Goal: Task Accomplishment & Management: Use online tool/utility

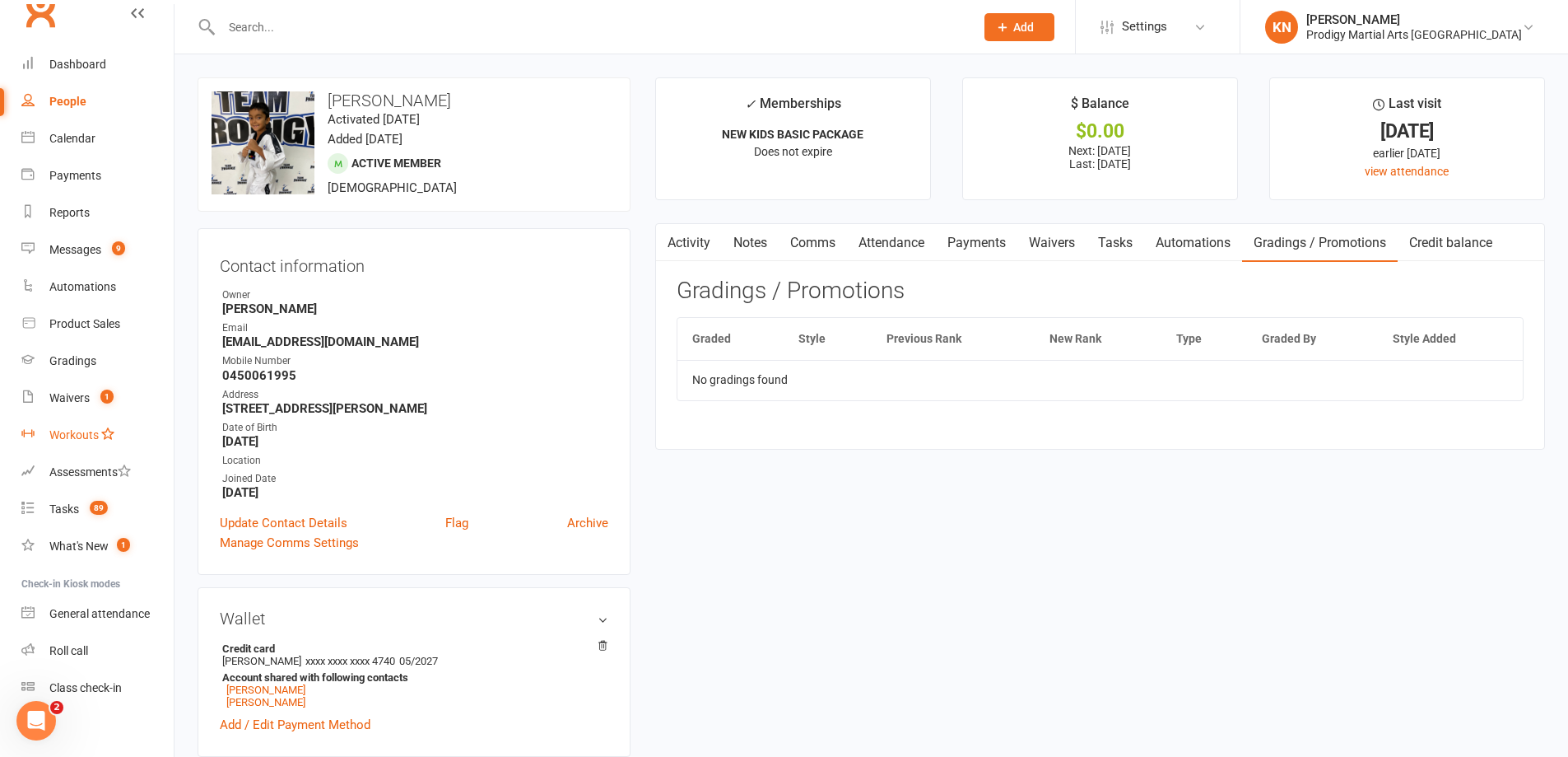
scroll to position [35, 0]
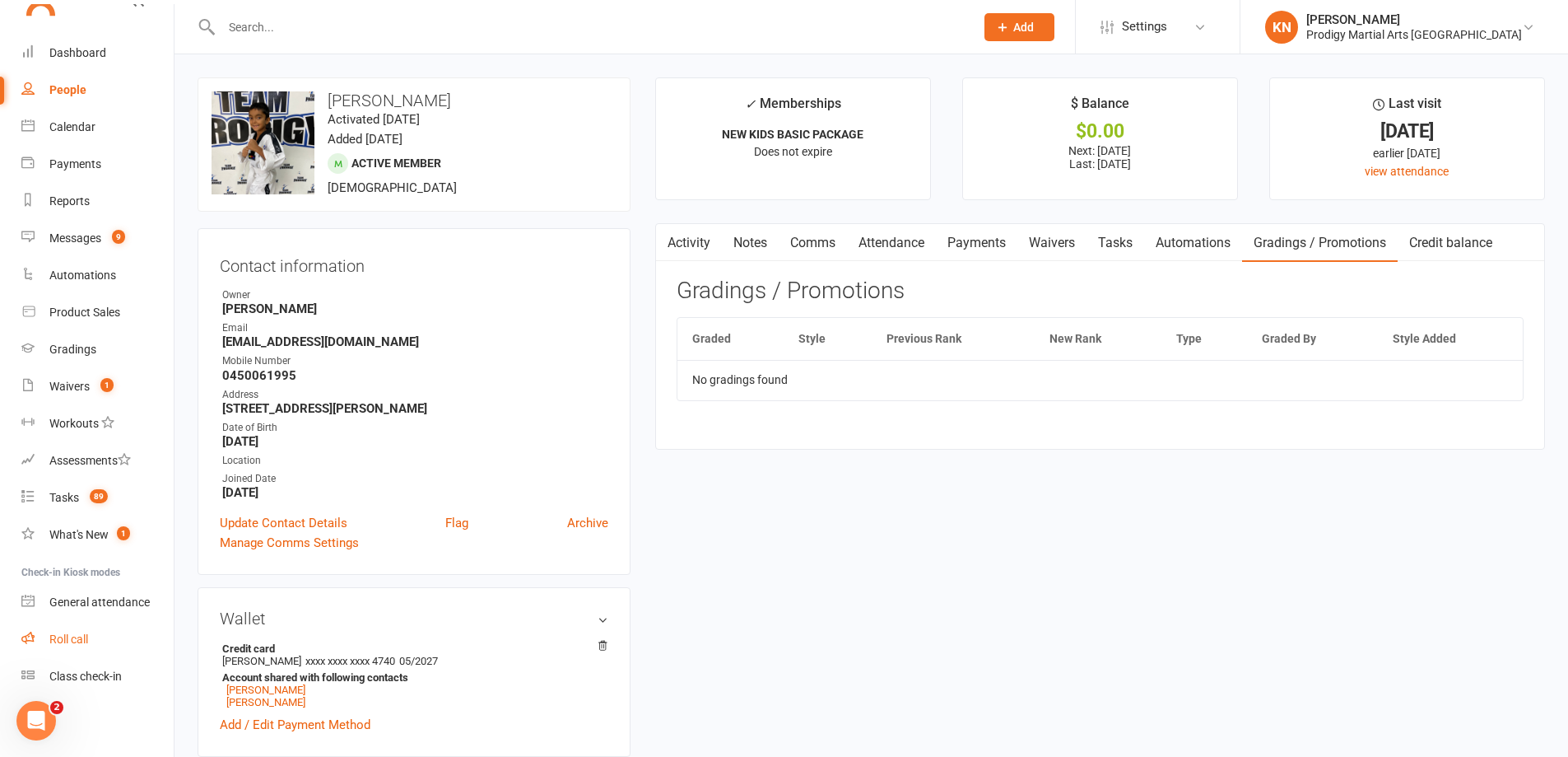
click at [94, 645] on link "Roll call" at bounding box center [97, 639] width 152 height 37
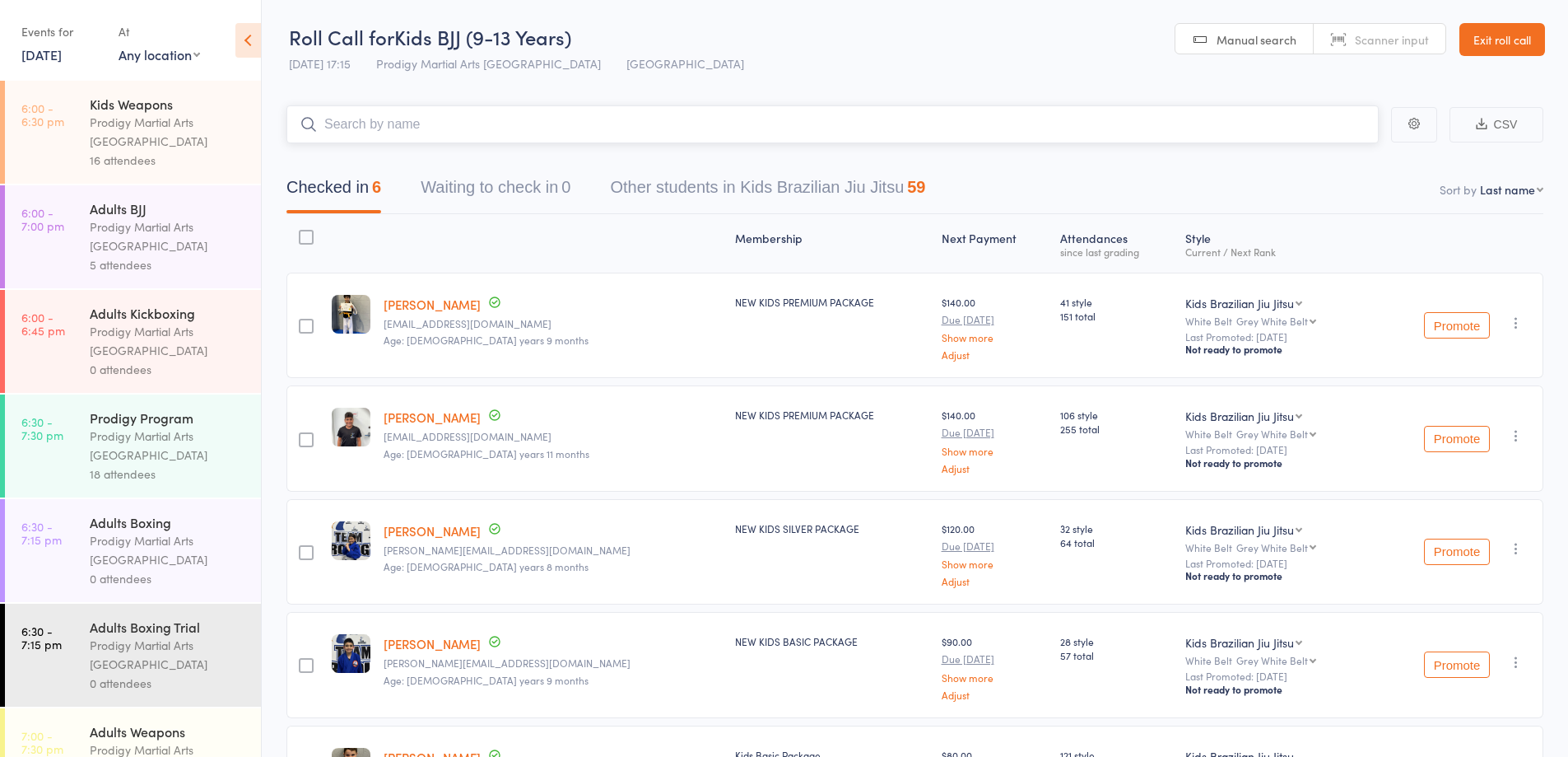
scroll to position [741, 0]
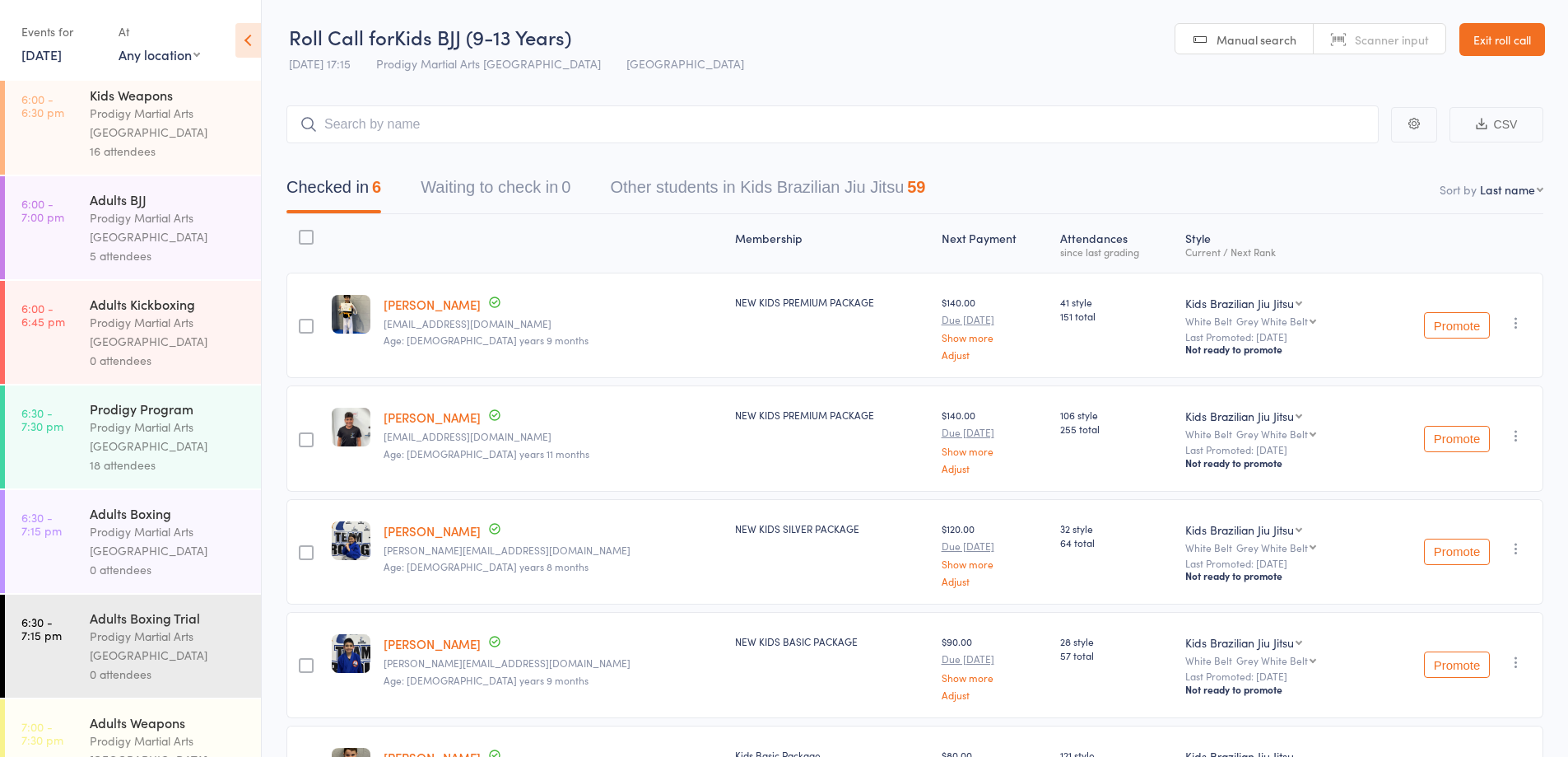
click at [154, 455] on div "Prodigy Martial Arts [GEOGRAPHIC_DATA]" at bounding box center [168, 436] width 158 height 38
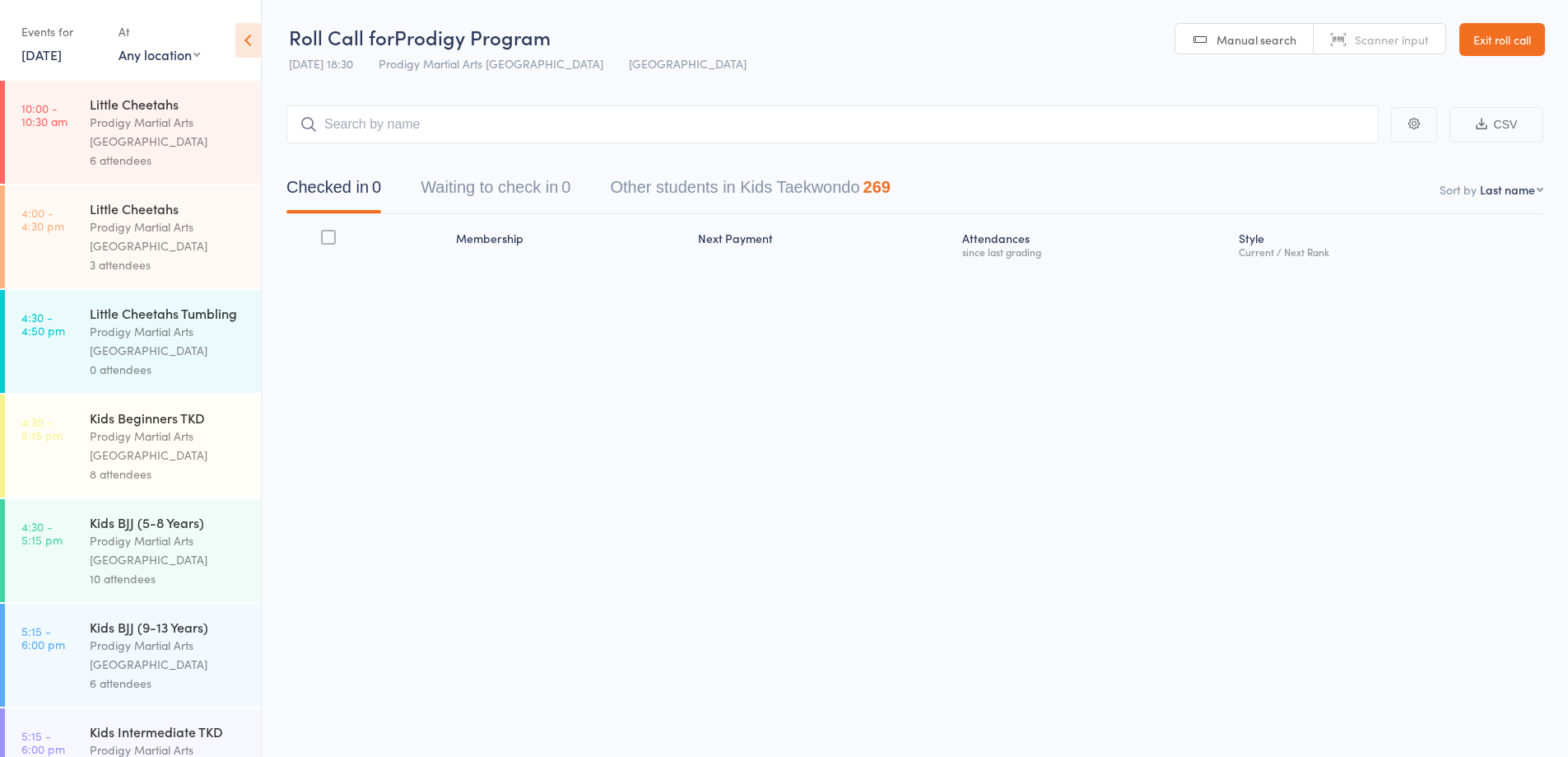
click at [376, 122] on input "search" at bounding box center [832, 124] width 1092 height 38
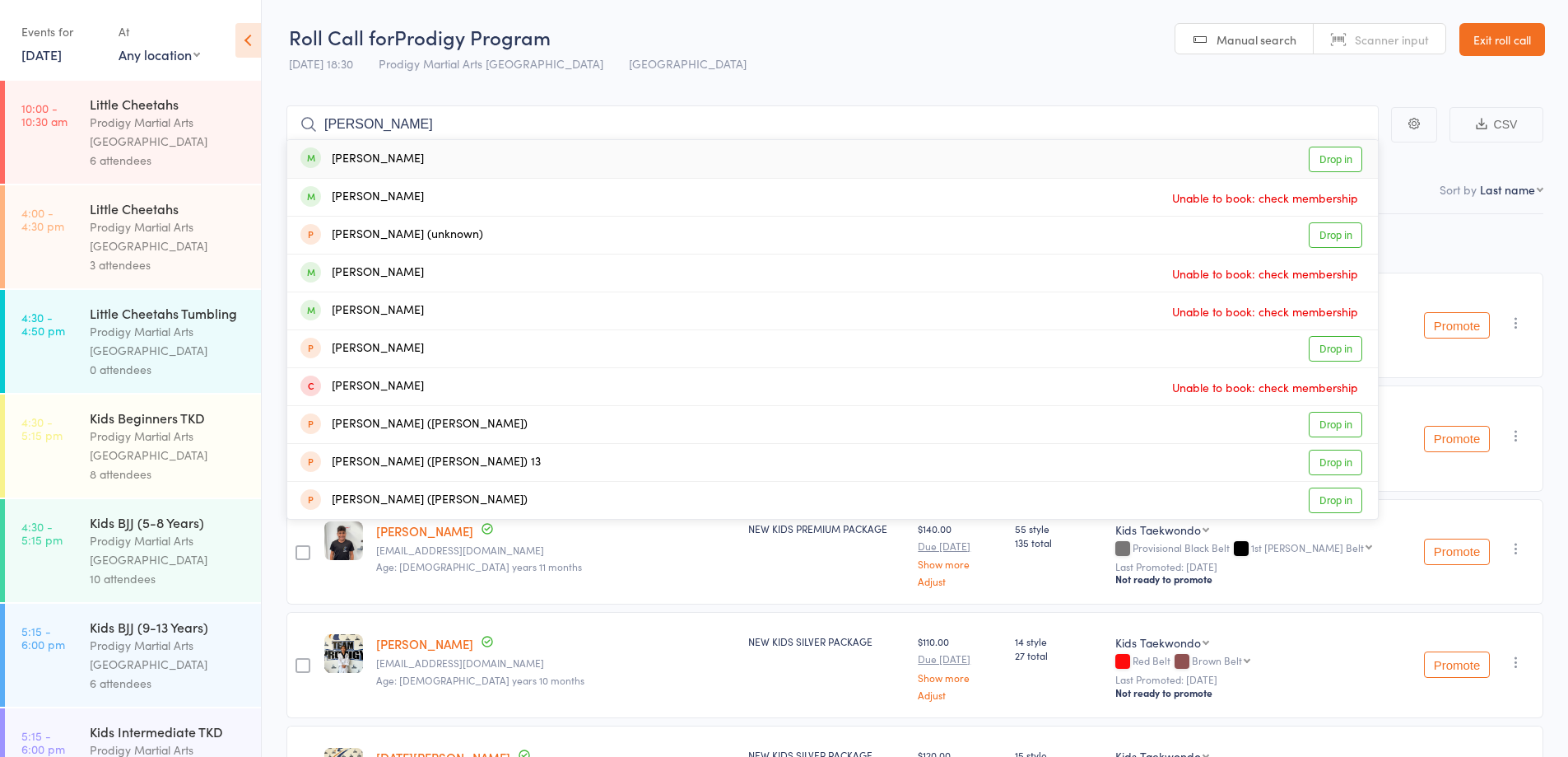
type input "micheal"
click at [1330, 156] on link "Drop in" at bounding box center [1335, 158] width 54 height 26
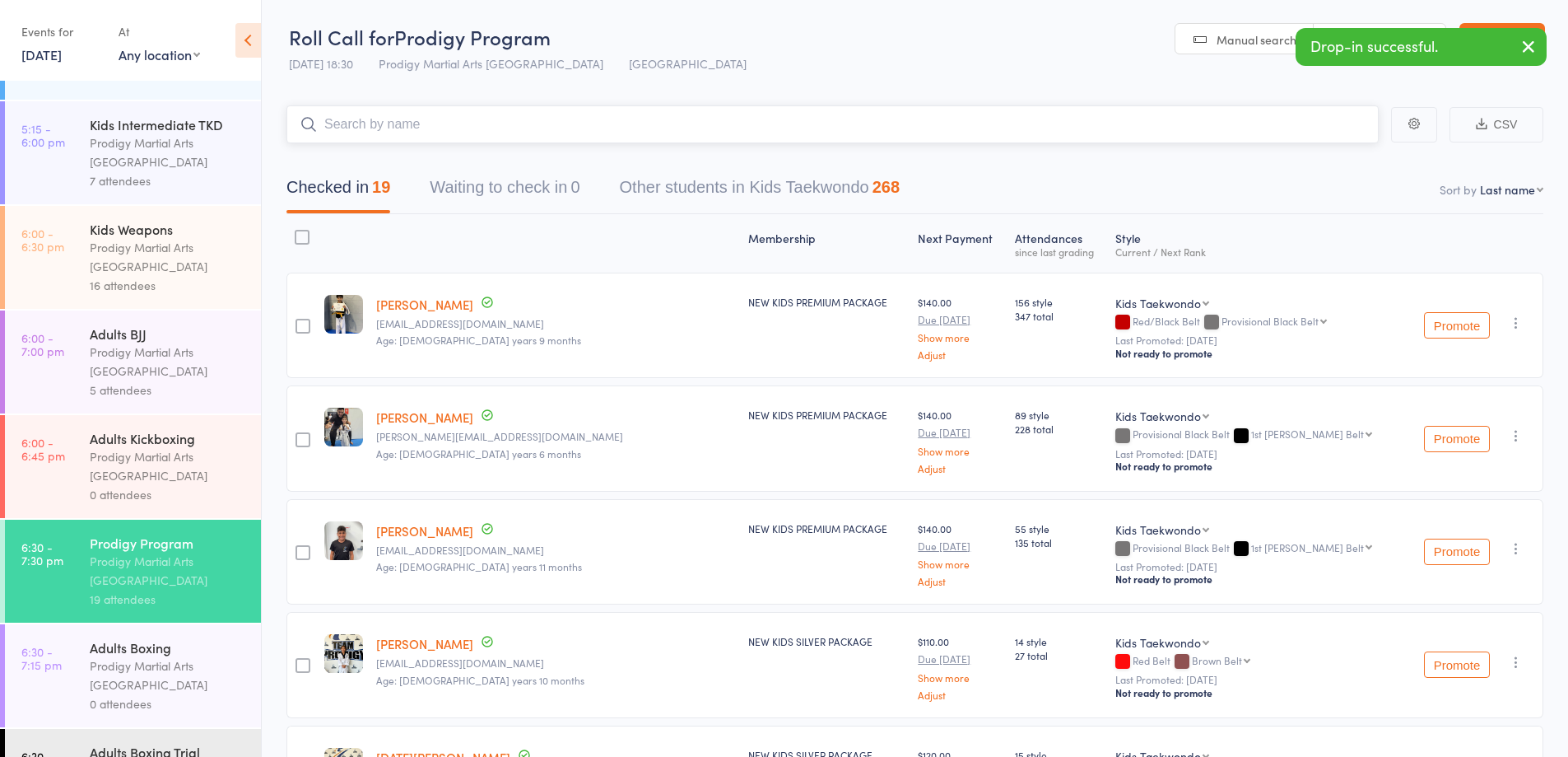
scroll to position [658, 0]
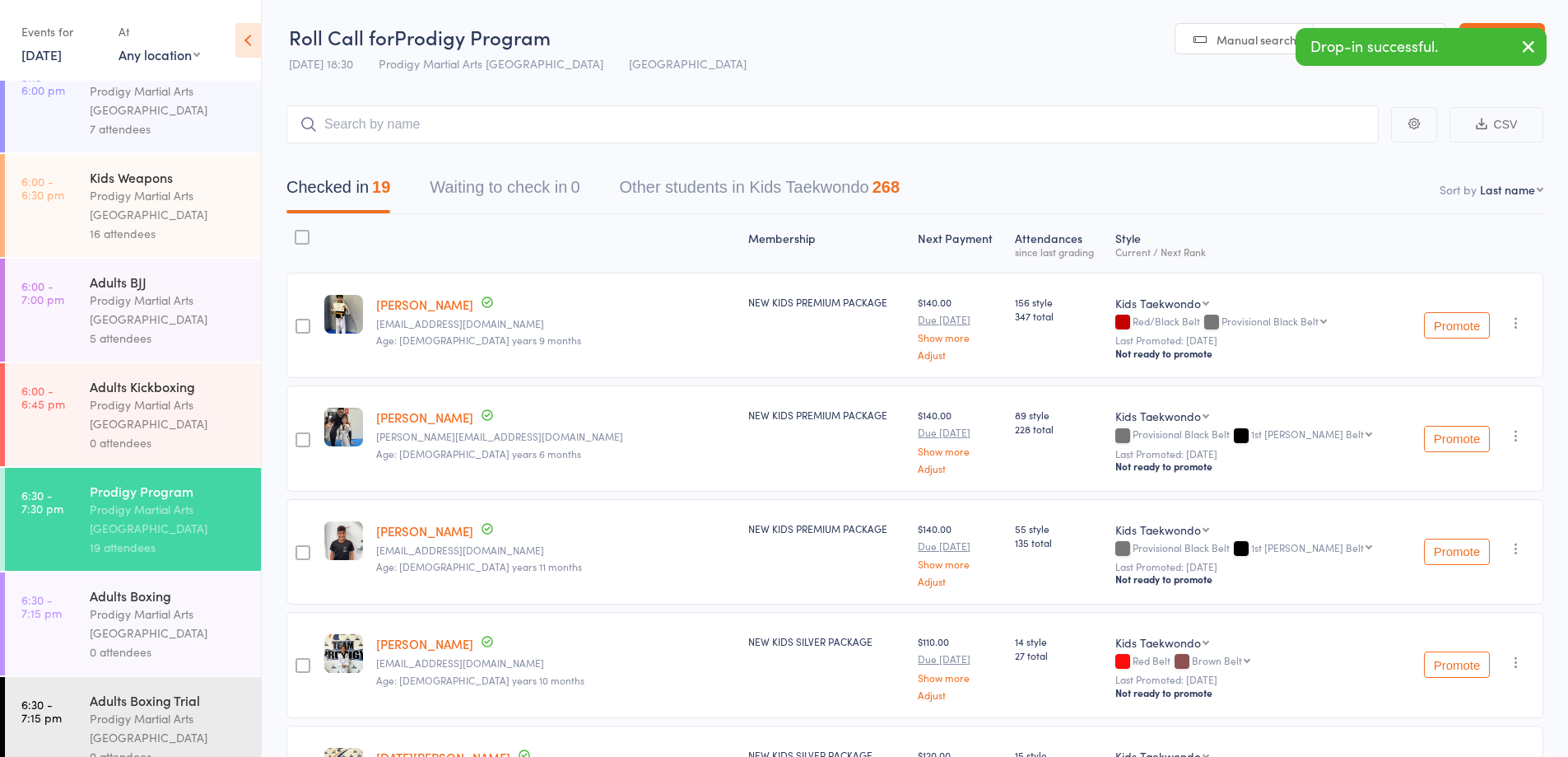
click at [157, 223] on div "Prodigy Martial Arts Australia" at bounding box center [168, 204] width 158 height 38
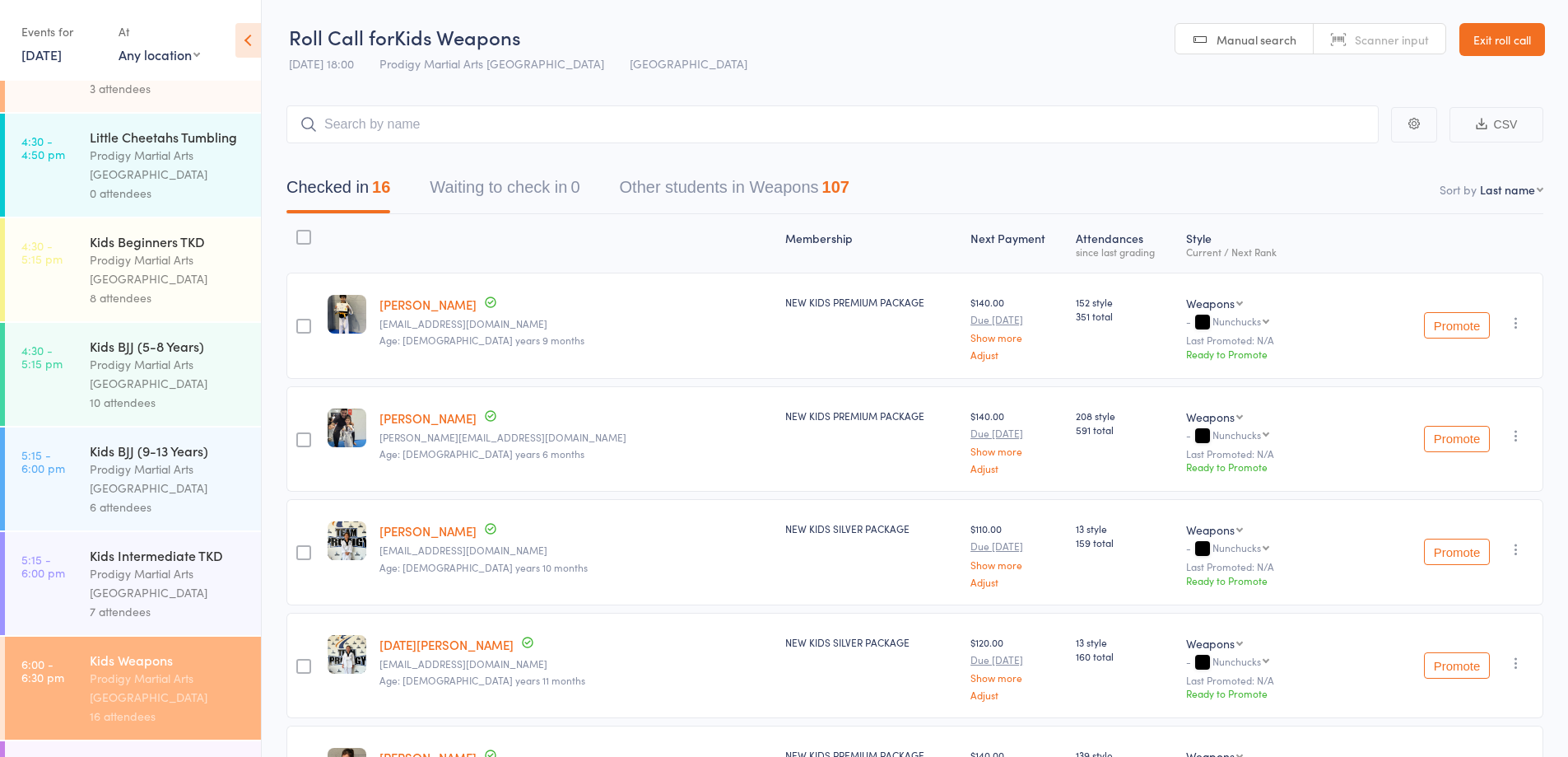
scroll to position [412, 0]
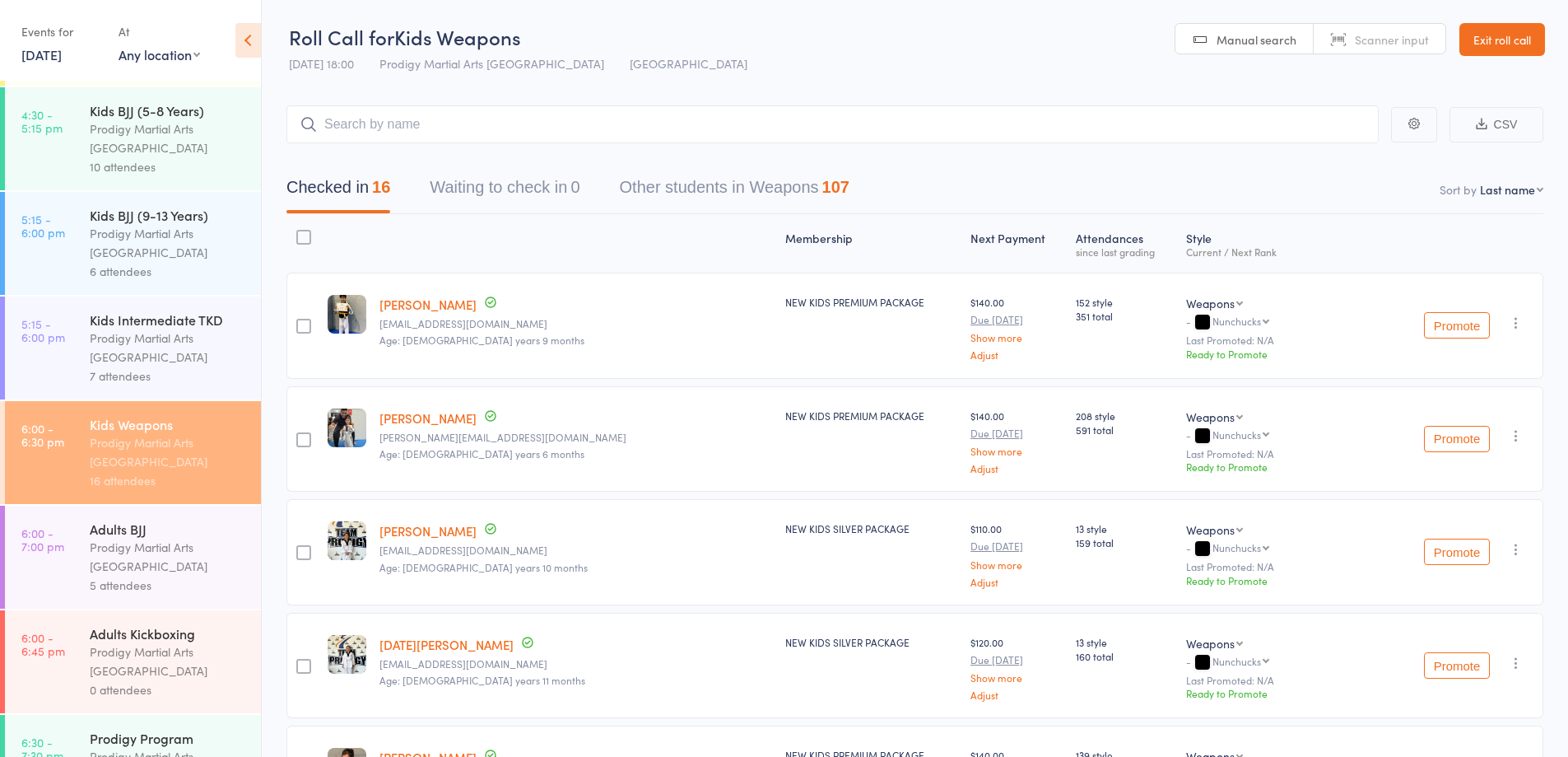
click at [419, 127] on input "search" at bounding box center [832, 124] width 1092 height 38
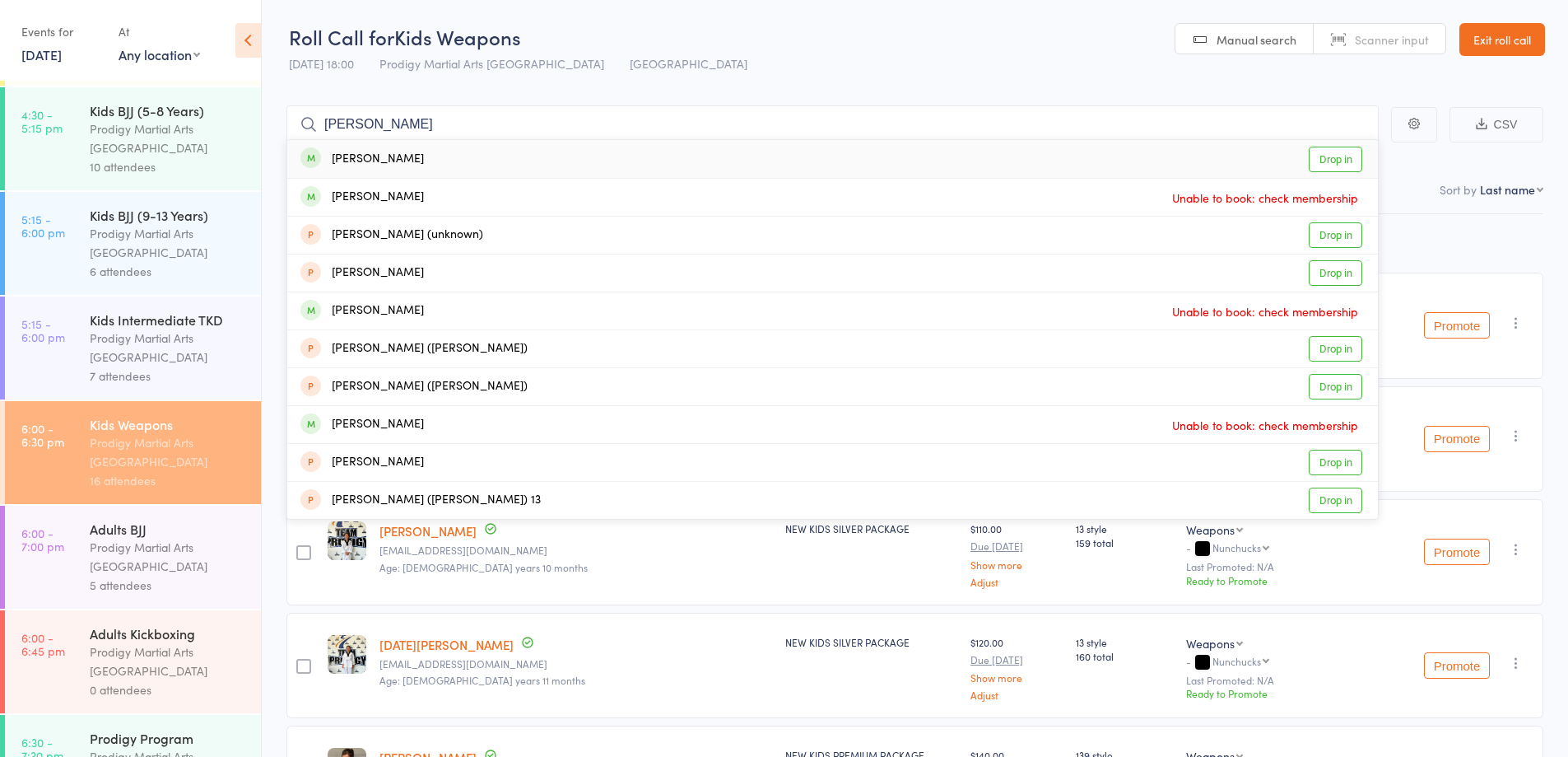
type input "michel"
drag, startPoint x: 426, startPoint y: 162, endPoint x: 438, endPoint y: 156, distance: 13.4
click at [433, 159] on div "Michel Kanaan Drop in" at bounding box center [832, 158] width 1090 height 38
